Goal: Task Accomplishment & Management: Use online tool/utility

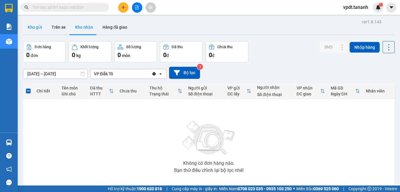
click at [37, 26] on button "Kho gửi" at bounding box center [35, 27] width 24 height 14
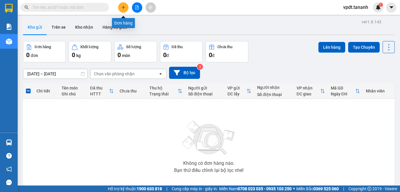
click at [124, 9] on icon "plus" at bounding box center [123, 7] width 4 height 4
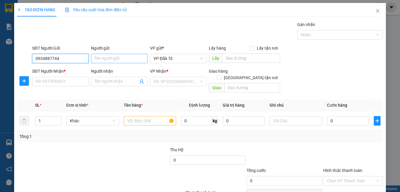
type input "0934887744"
click at [115, 57] on input "Người gửi" at bounding box center [119, 58] width 57 height 9
type input "."
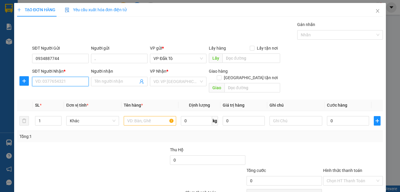
click at [62, 80] on input "SĐT Người Nhận *" at bounding box center [60, 81] width 57 height 9
type input "0909833267"
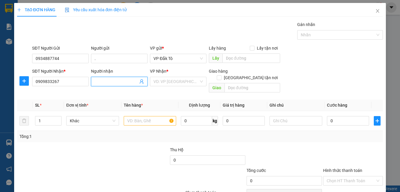
click at [129, 80] on input "Người nhận" at bounding box center [117, 81] width 44 height 6
type input "."
click at [183, 82] on input "search" at bounding box center [176, 81] width 45 height 9
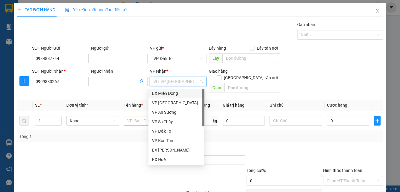
click at [175, 94] on div "BX Miền Đông" at bounding box center [176, 93] width 49 height 6
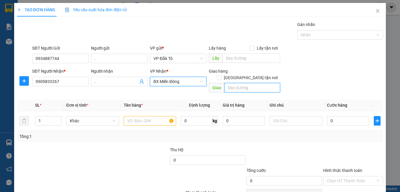
click at [237, 83] on input "text" at bounding box center [253, 87] width 56 height 9
type input "N"
type input "BẾN CÁT"
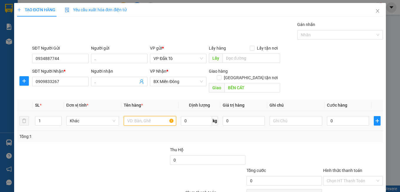
click at [149, 117] on input "text" at bounding box center [150, 120] width 53 height 9
type input "1TX"
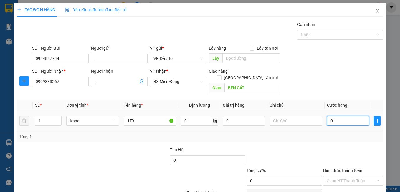
click at [333, 116] on input "0" at bounding box center [348, 120] width 42 height 9
type input "1"
type input "10"
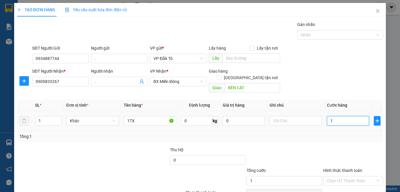
type input "10"
type input "100"
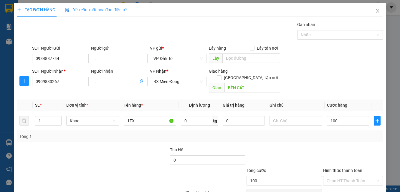
type input "100.000"
click at [324, 146] on div at bounding box center [353, 156] width 61 height 21
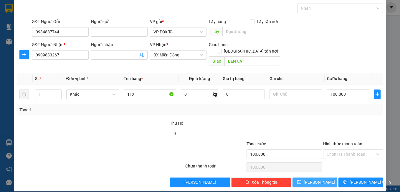
click at [321, 177] on button "[PERSON_NAME]" at bounding box center [315, 181] width 45 height 9
type input "0"
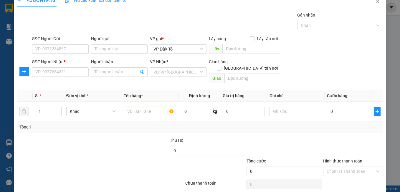
scroll to position [0, 0]
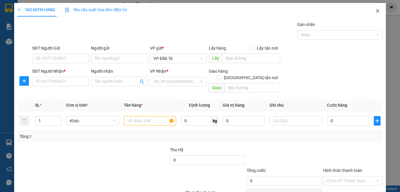
click at [376, 10] on icon "close" at bounding box center [377, 11] width 3 height 4
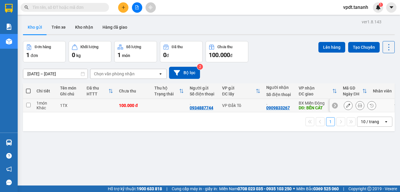
click at [30, 104] on input "checkbox" at bounding box center [28, 105] width 4 height 4
checkbox input "true"
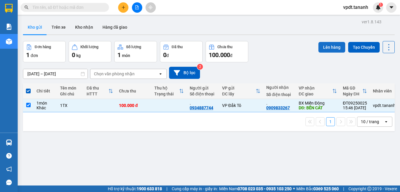
click at [330, 44] on button "Lên hàng" at bounding box center [332, 47] width 27 height 11
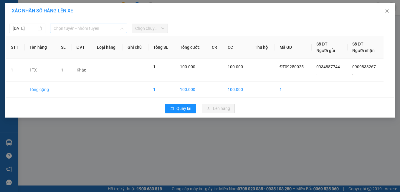
click at [93, 28] on span "Chọn tuyến - nhóm tuyến" at bounding box center [89, 28] width 70 height 9
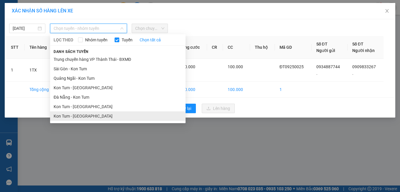
click at [90, 114] on li "Kon Tum - [GEOGRAPHIC_DATA]" at bounding box center [118, 115] width 136 height 9
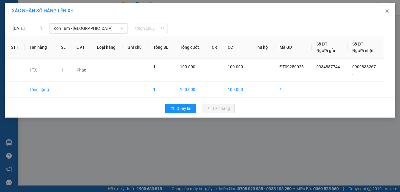
click at [148, 28] on span "Chọn chuyến" at bounding box center [149, 28] width 29 height 9
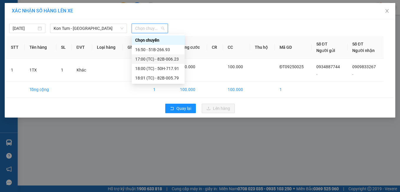
click at [159, 58] on div "17:00 (TC) - 82B-006.23" at bounding box center [158, 59] width 46 height 6
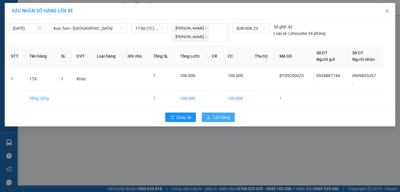
click at [217, 121] on button "Lên hàng" at bounding box center [218, 116] width 33 height 9
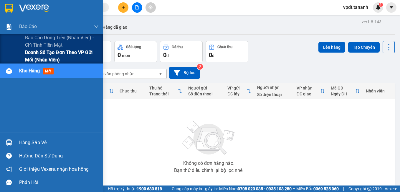
click at [44, 56] on span "Doanh số tạo đơn theo VP gửi mới (nhân viên)" at bounding box center [62, 56] width 74 height 15
